Goal: Find specific fact: Find contact information

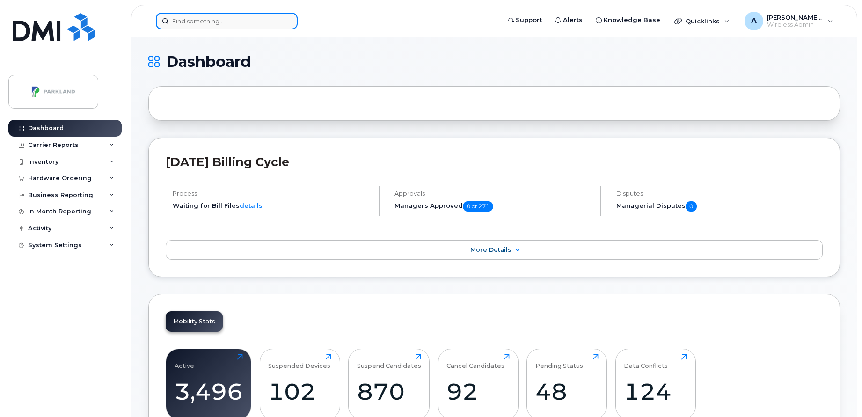
click at [256, 26] on input at bounding box center [227, 21] width 142 height 17
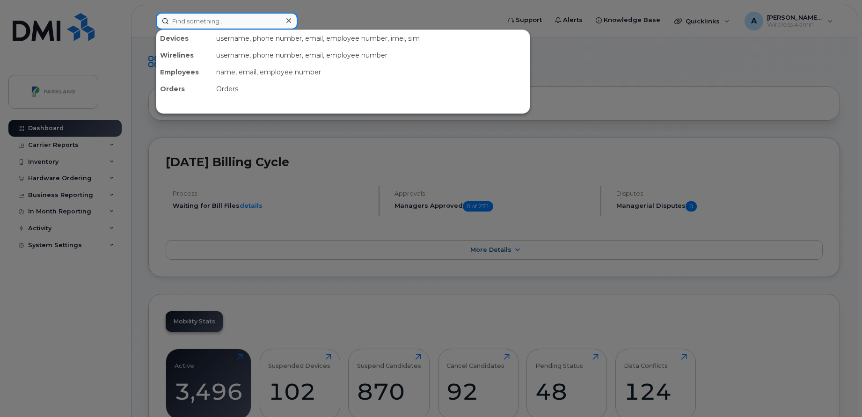
paste input "902-930-2731"
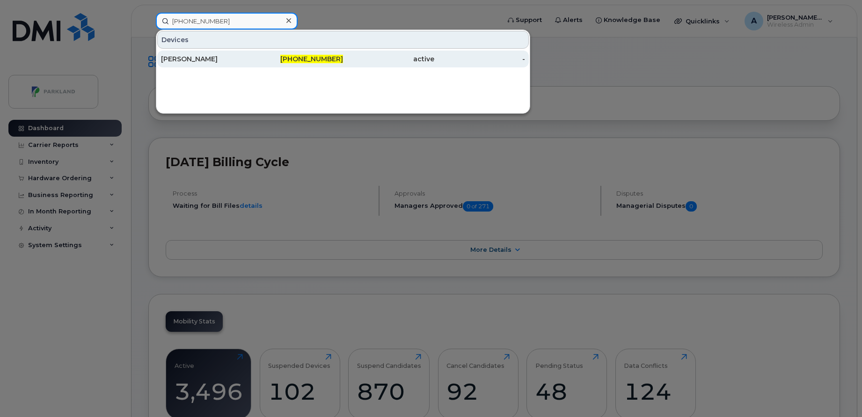
type input "902-930-2731"
click at [249, 57] on div "[PERSON_NAME]" at bounding box center [206, 58] width 91 height 9
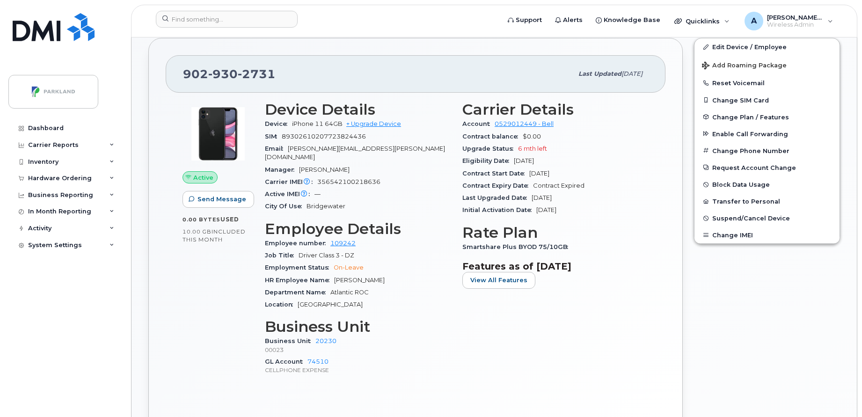
scroll to position [290, 0]
